Goal: Transaction & Acquisition: Purchase product/service

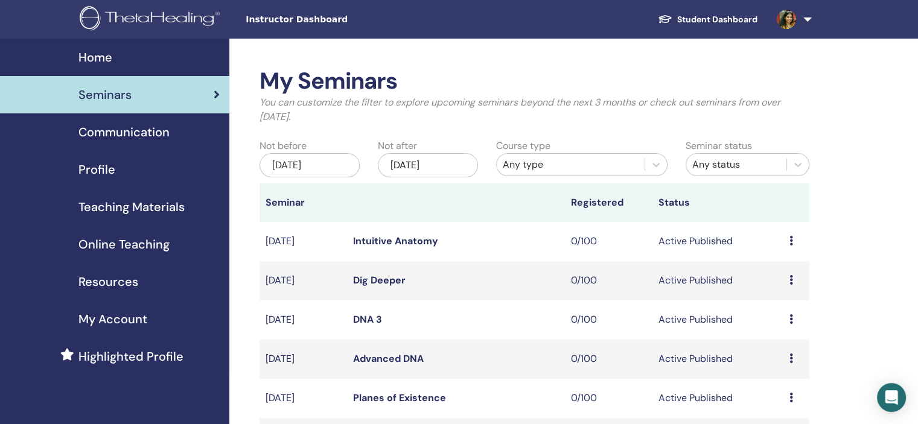
click at [114, 156] on link "Profile" at bounding box center [114, 169] width 229 height 37
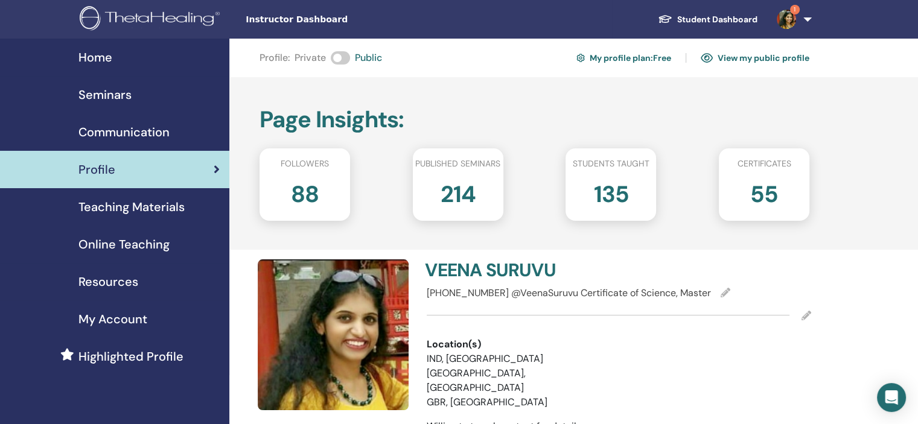
click at [801, 21] on link "1" at bounding box center [791, 19] width 49 height 39
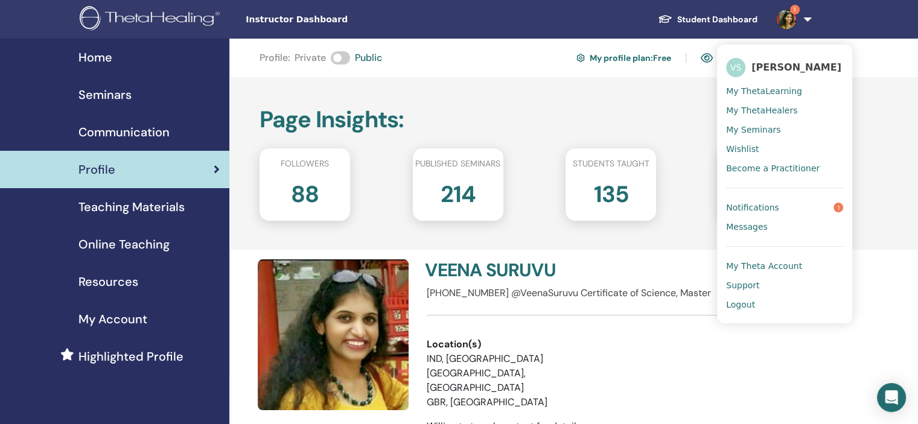
click at [760, 206] on span "Notifications" at bounding box center [752, 207] width 53 height 11
click at [760, 206] on h2 "55" at bounding box center [764, 192] width 28 height 34
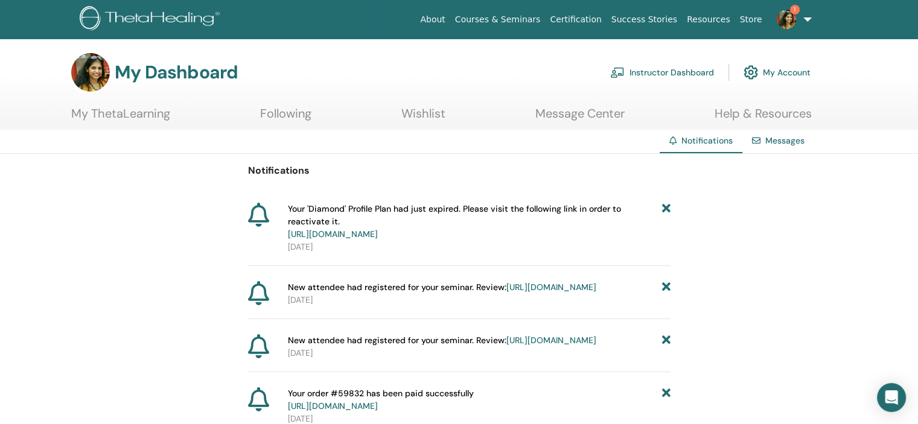
click at [378, 235] on link "[URL][DOMAIN_NAME]" at bounding box center [333, 234] width 90 height 11
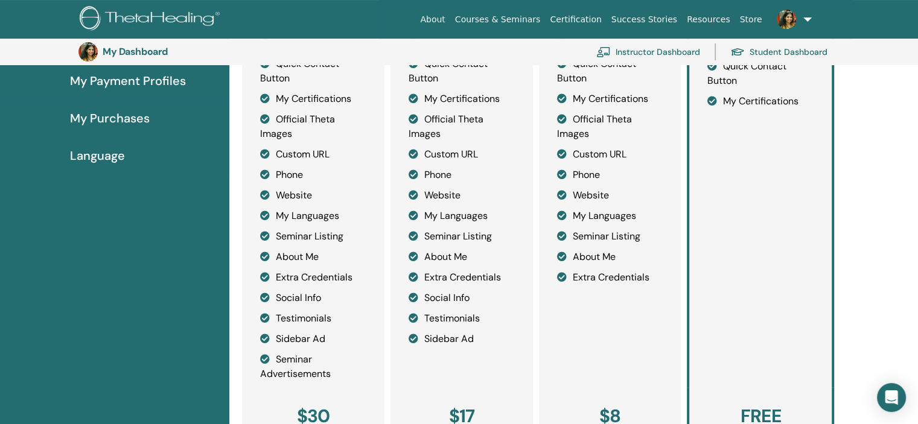
scroll to position [389, 0]
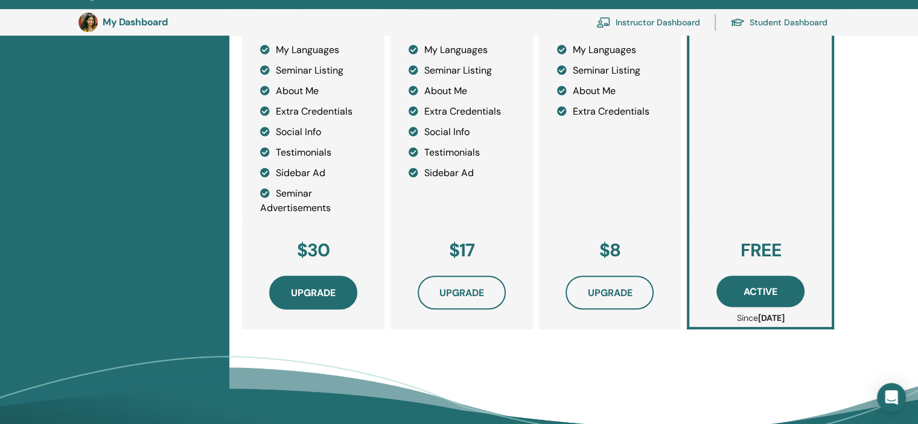
click at [326, 289] on span "Upgrade" at bounding box center [313, 293] width 45 height 13
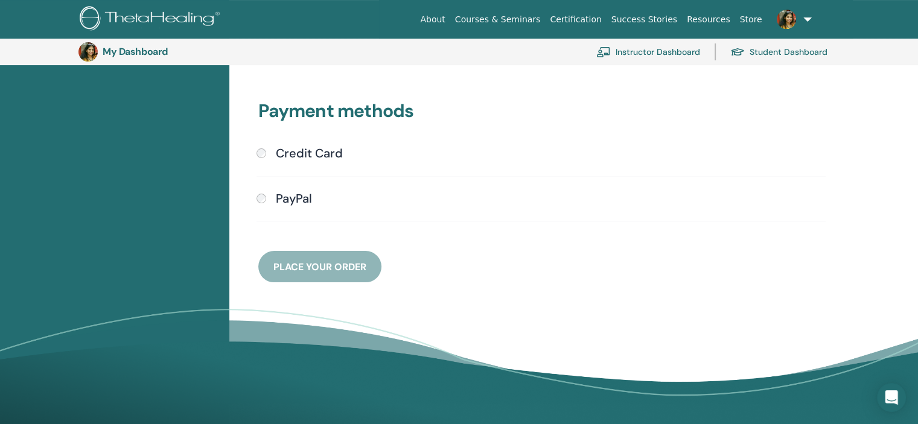
scroll to position [208, 0]
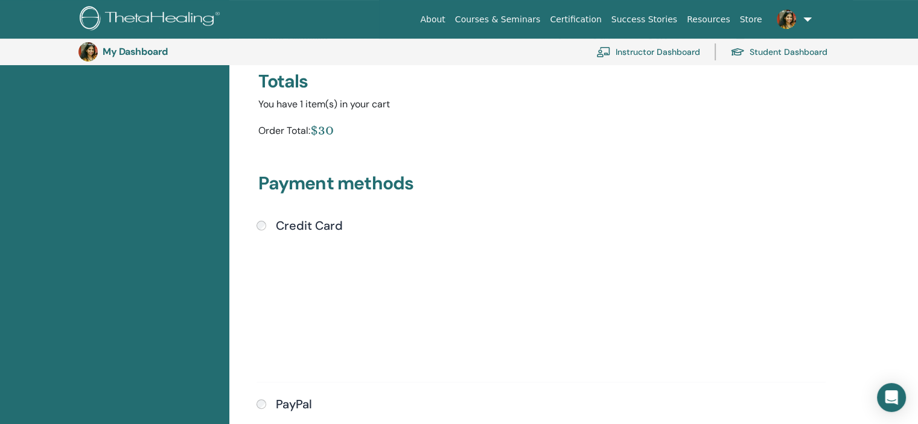
click at [700, 289] on div "Submit" at bounding box center [540, 301] width 569 height 137
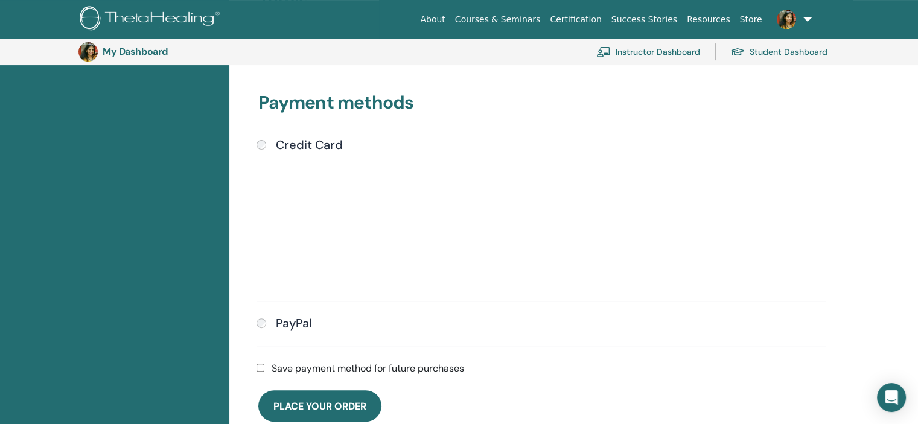
scroll to position [389, 0]
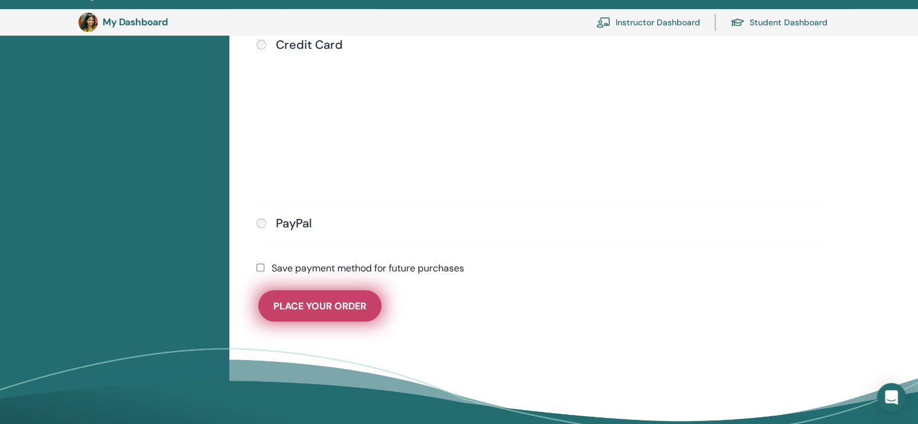
click at [334, 301] on span "Place Your Order" at bounding box center [319, 306] width 93 height 13
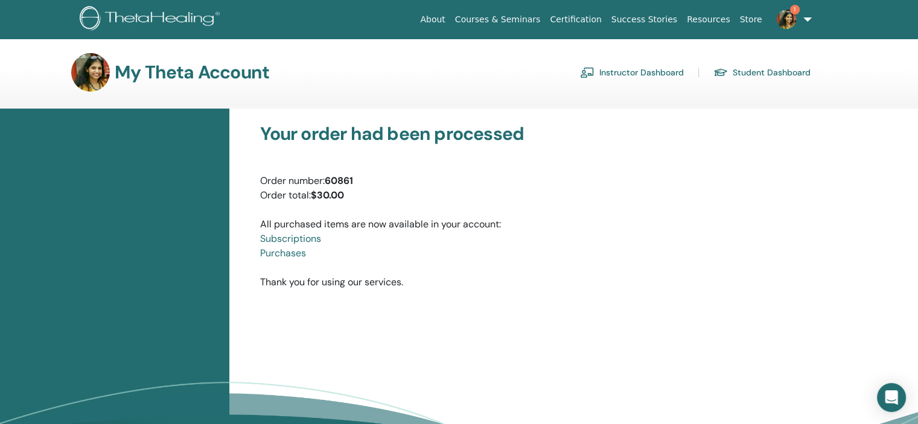
click at [790, 15] on img at bounding box center [786, 19] width 19 height 19
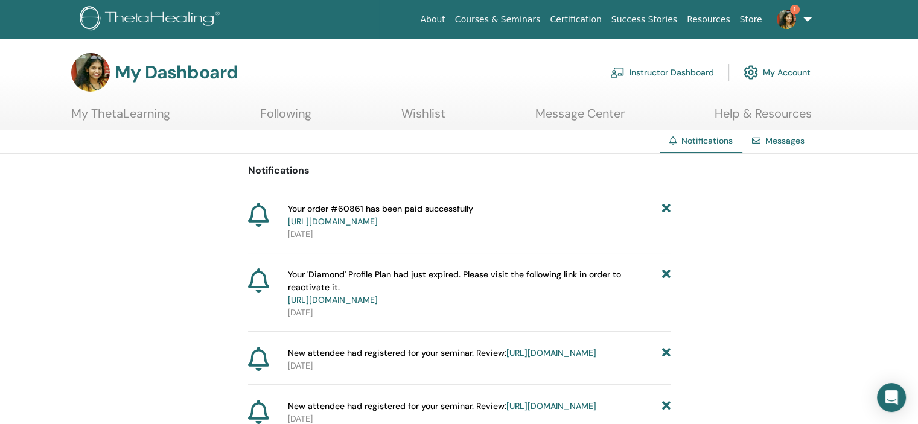
click at [665, 272] on icon at bounding box center [665, 288] width 8 height 38
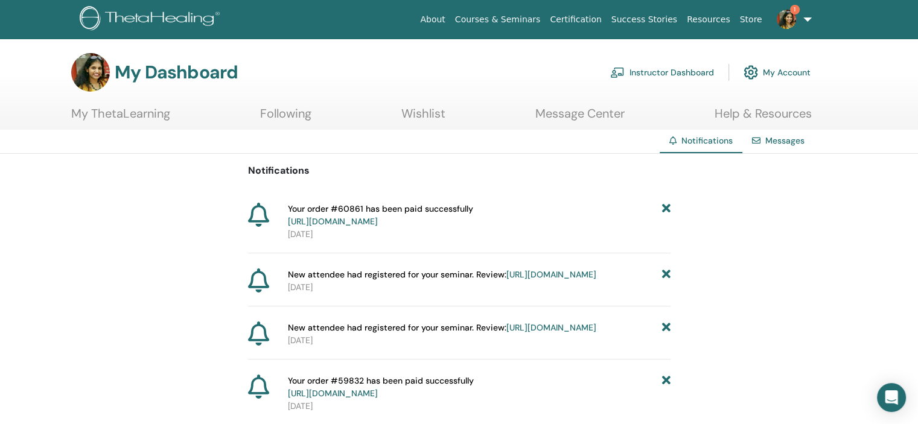
click at [795, 13] on span "1" at bounding box center [795, 10] width 10 height 10
